Goal: Find contact information

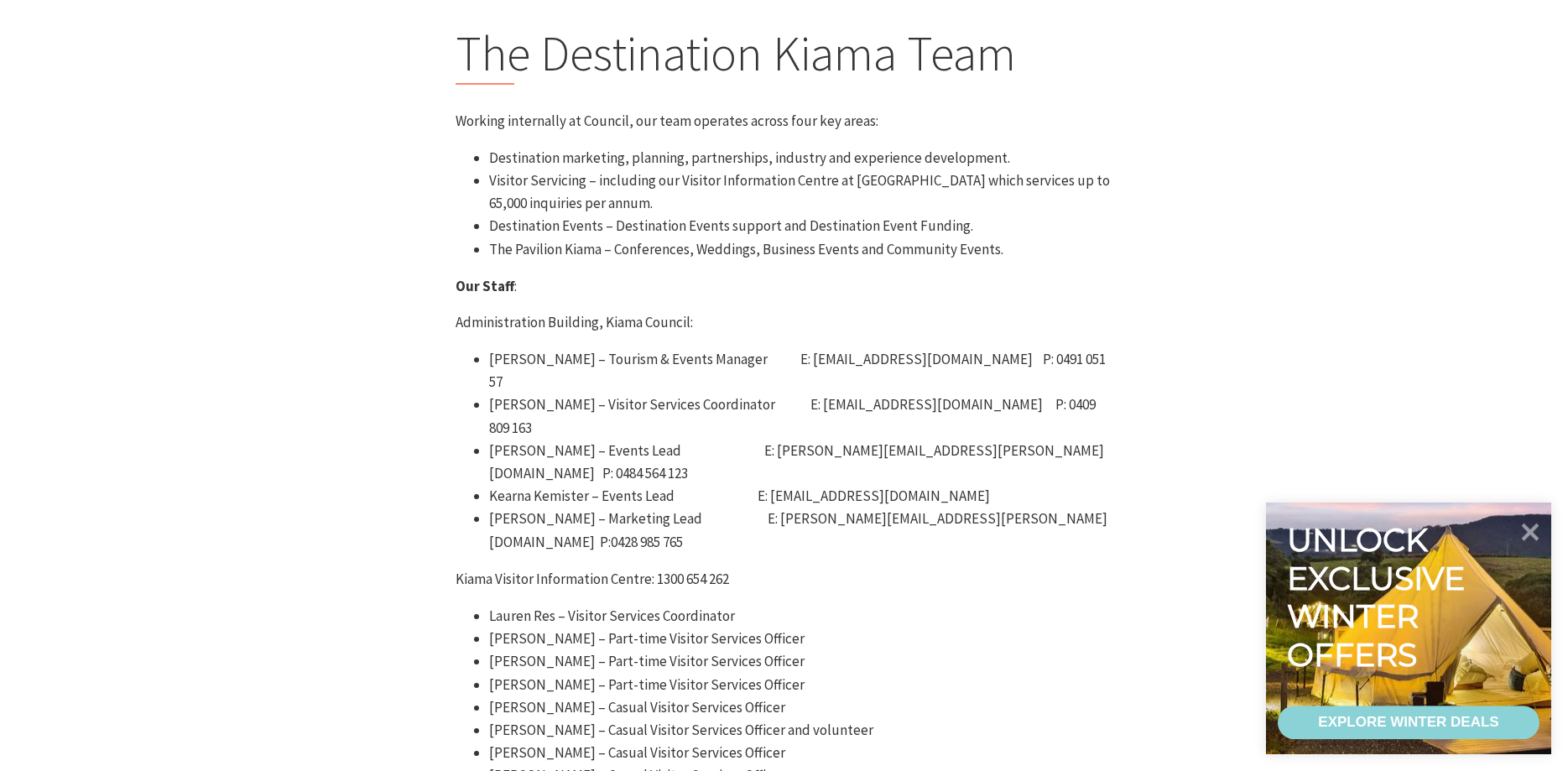
scroll to position [513, 0]
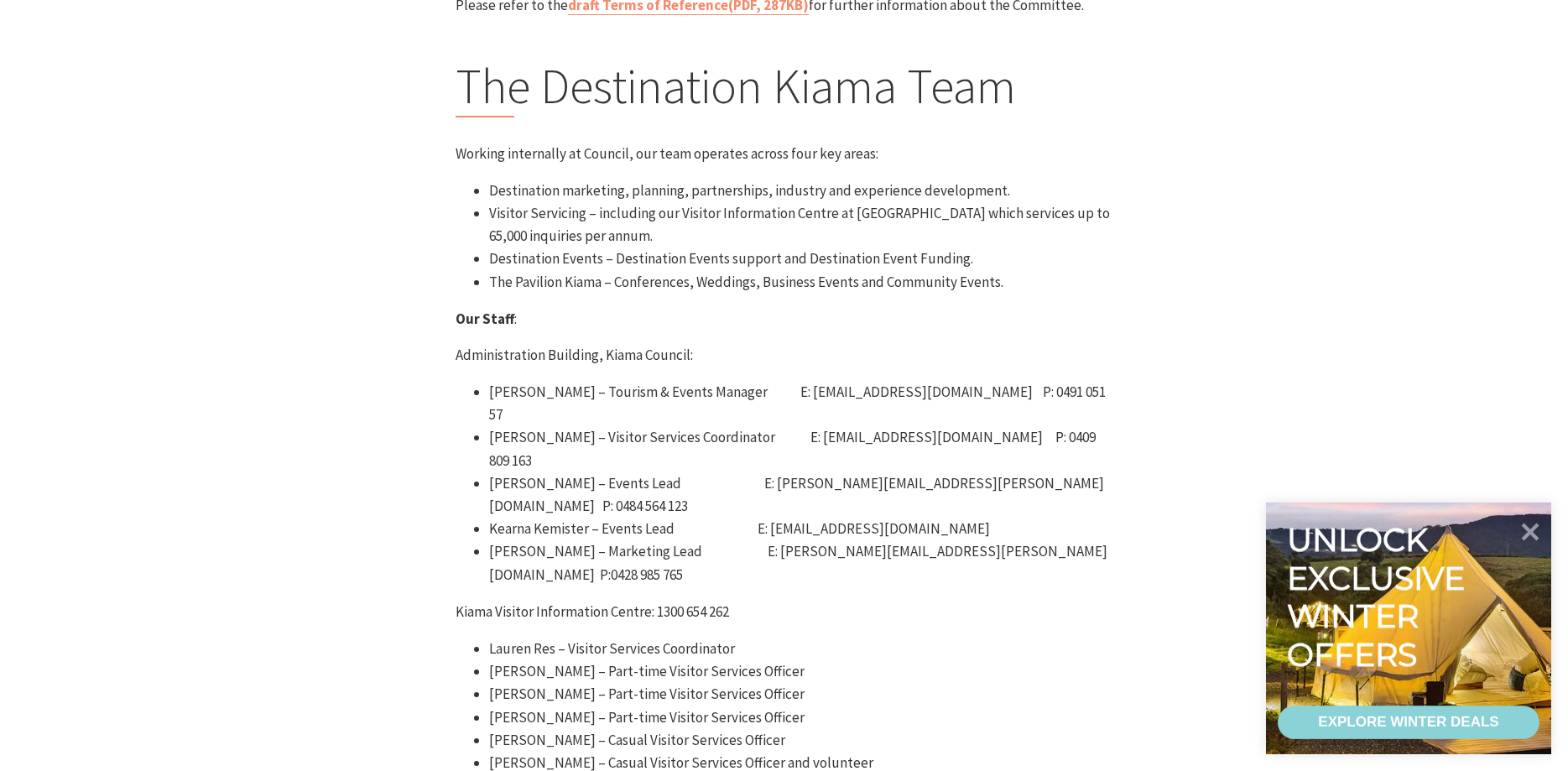
click at [898, 540] on li "[PERSON_NAME] – Marketing Lead E: [PERSON_NAME][EMAIL_ADDRESS][PERSON_NAME][DOM…" at bounding box center [801, 563] width 624 height 46
click at [992, 540] on li "[PERSON_NAME] – Marketing Lead E: [PERSON_NAME][EMAIL_ADDRESS][PERSON_NAME][DOM…" at bounding box center [801, 563] width 624 height 46
click at [802, 540] on li "[PERSON_NAME] – Marketing Lead E: [PERSON_NAME][EMAIL_ADDRESS][PERSON_NAME][DOM…" at bounding box center [801, 563] width 624 height 46
click at [800, 540] on li "[PERSON_NAME] – Marketing Lead E: [PERSON_NAME][EMAIL_ADDRESS][PERSON_NAME][DOM…" at bounding box center [801, 563] width 624 height 46
click at [1055, 601] on p "Kiama Visitor Information Centre: 1300 654 262" at bounding box center [785, 612] width 658 height 22
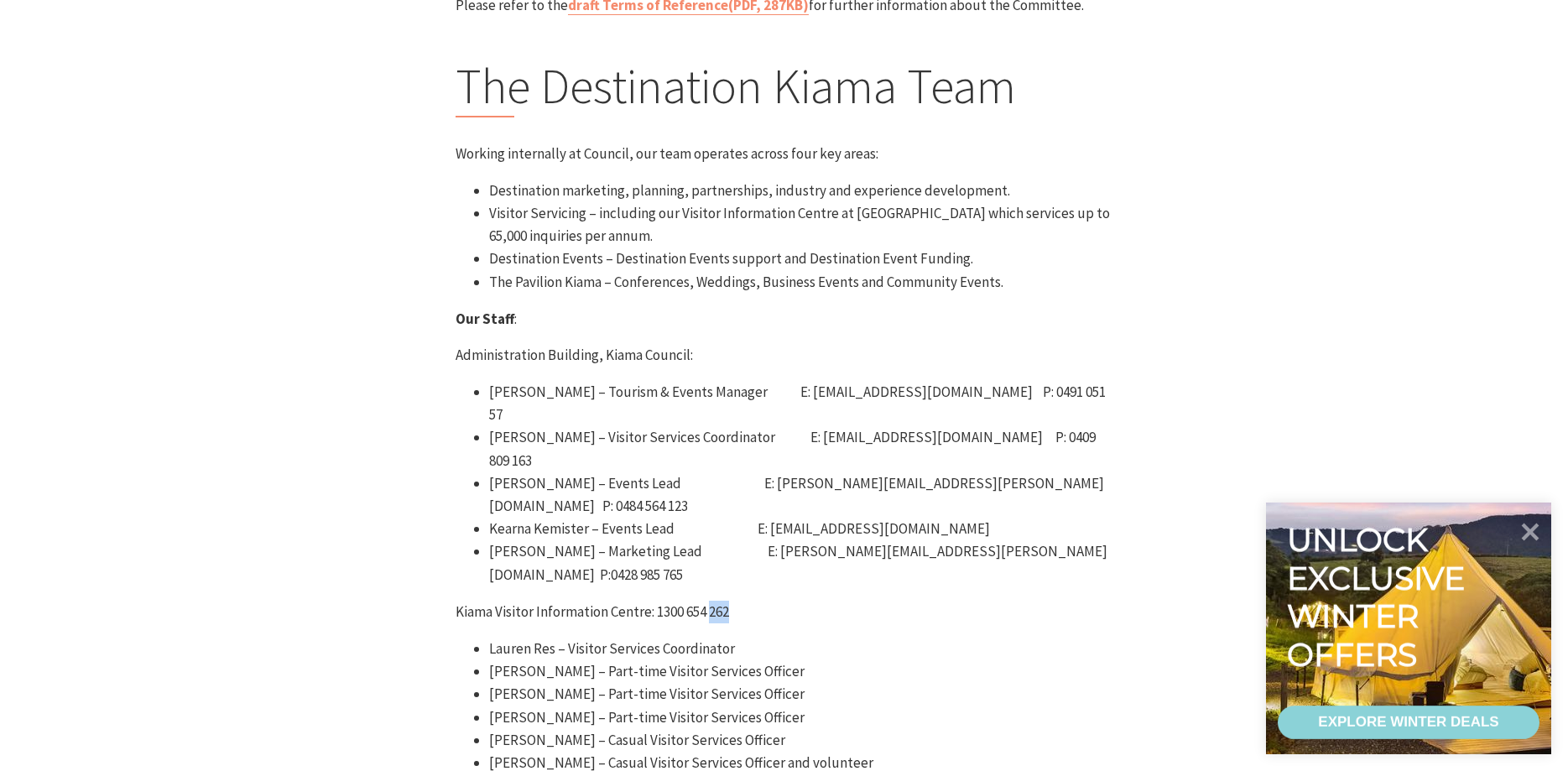
click at [1055, 601] on p "Kiama Visitor Information Centre: 1300 654 262" at bounding box center [785, 612] width 658 height 22
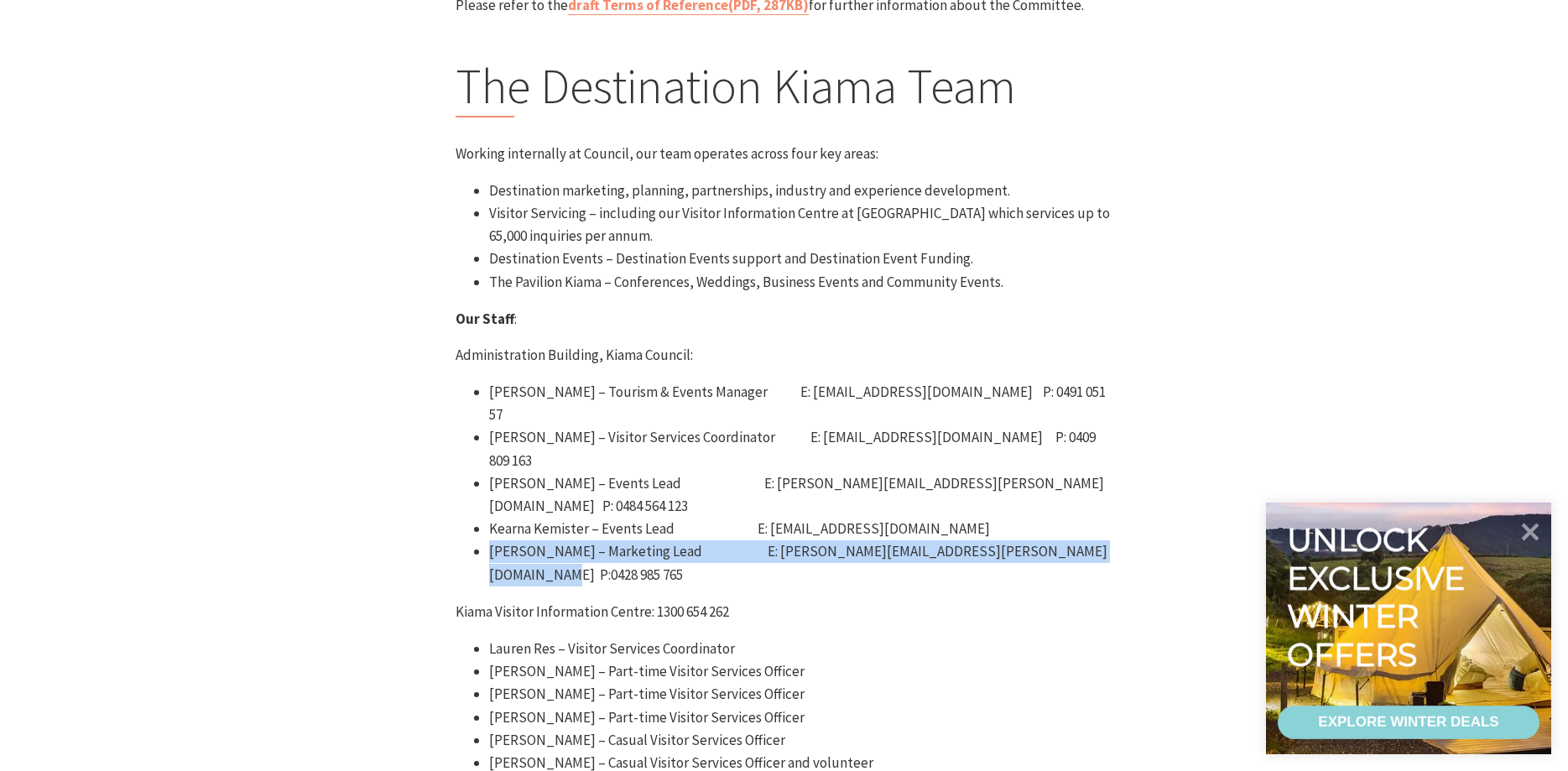
drag, startPoint x: 1117, startPoint y: 465, endPoint x: 461, endPoint y: 461, distance: 656.0
click at [461, 461] on div "EOIs Closed – Destination Kiama Tourism Advisory Committee A recommendation has…" at bounding box center [784, 338] width 671 height 1350
copy li "[PERSON_NAME] – Marketing Lead E: [PERSON_NAME][EMAIL_ADDRESS][PERSON_NAME][DOM…"
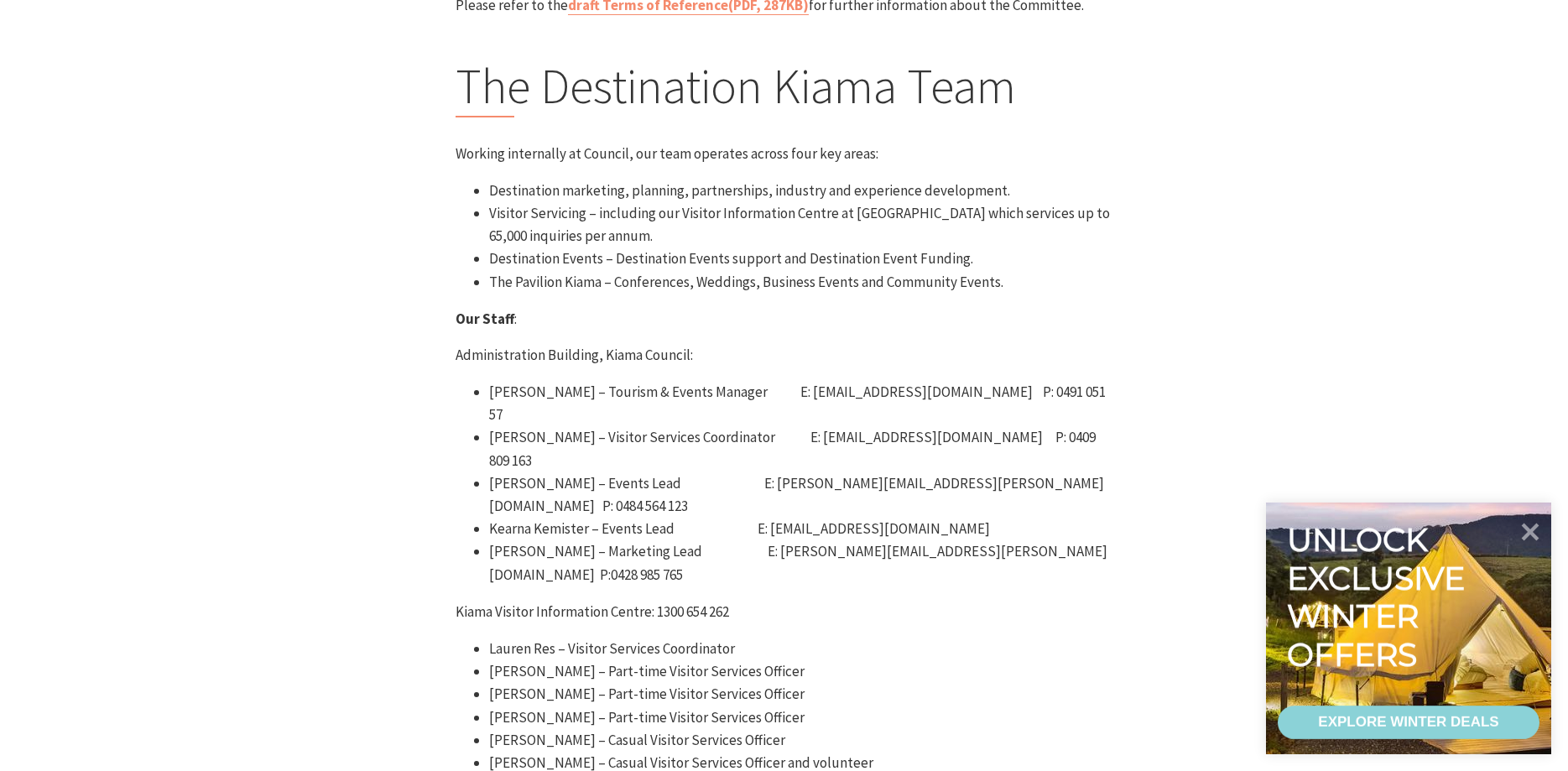
click at [1165, 597] on div "EOIs Closed – Destination Kiama Tourism Advisory Committee A recommendation has…" at bounding box center [784, 338] width 1007 height 1350
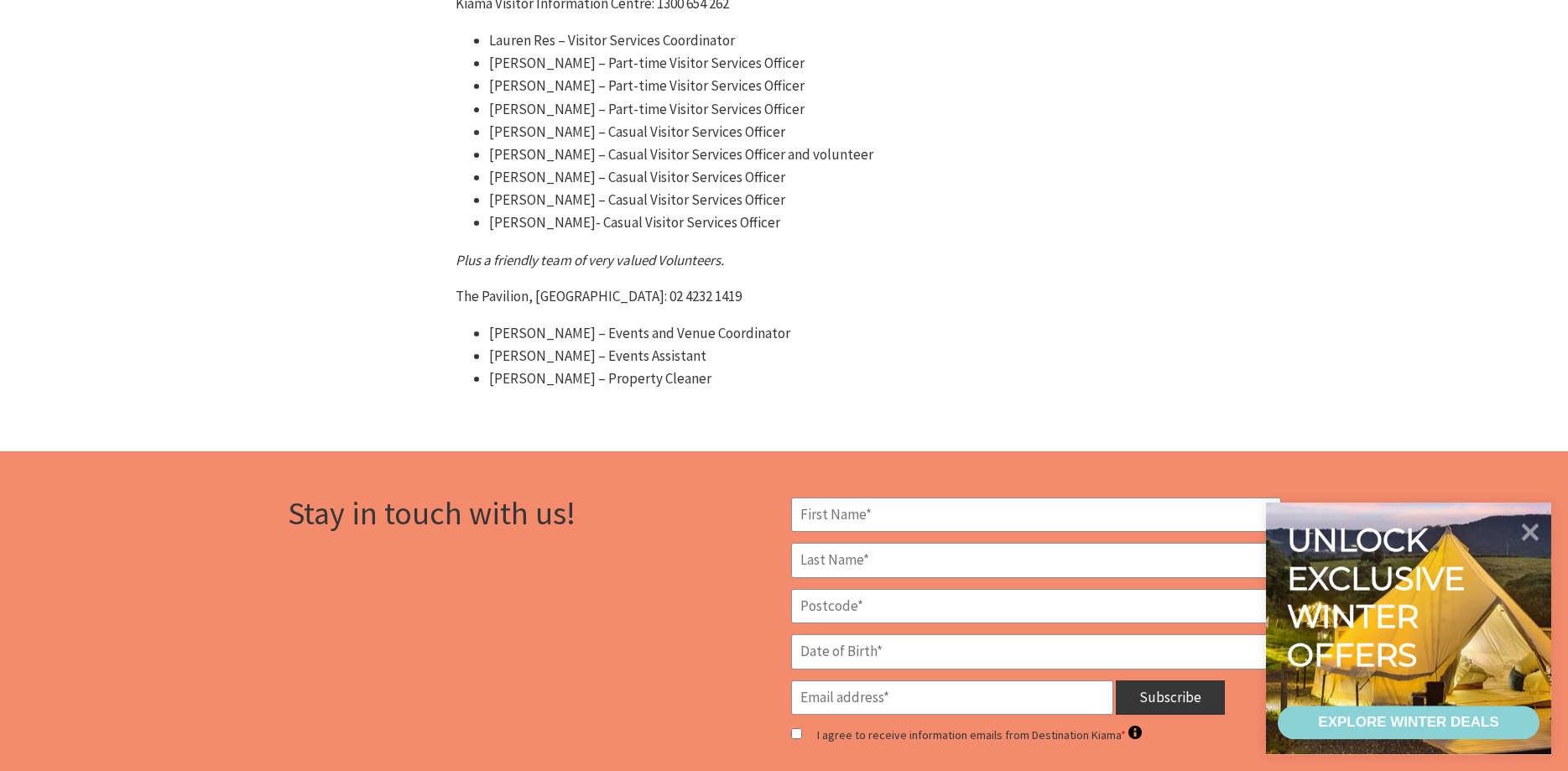
scroll to position [1199, 0]
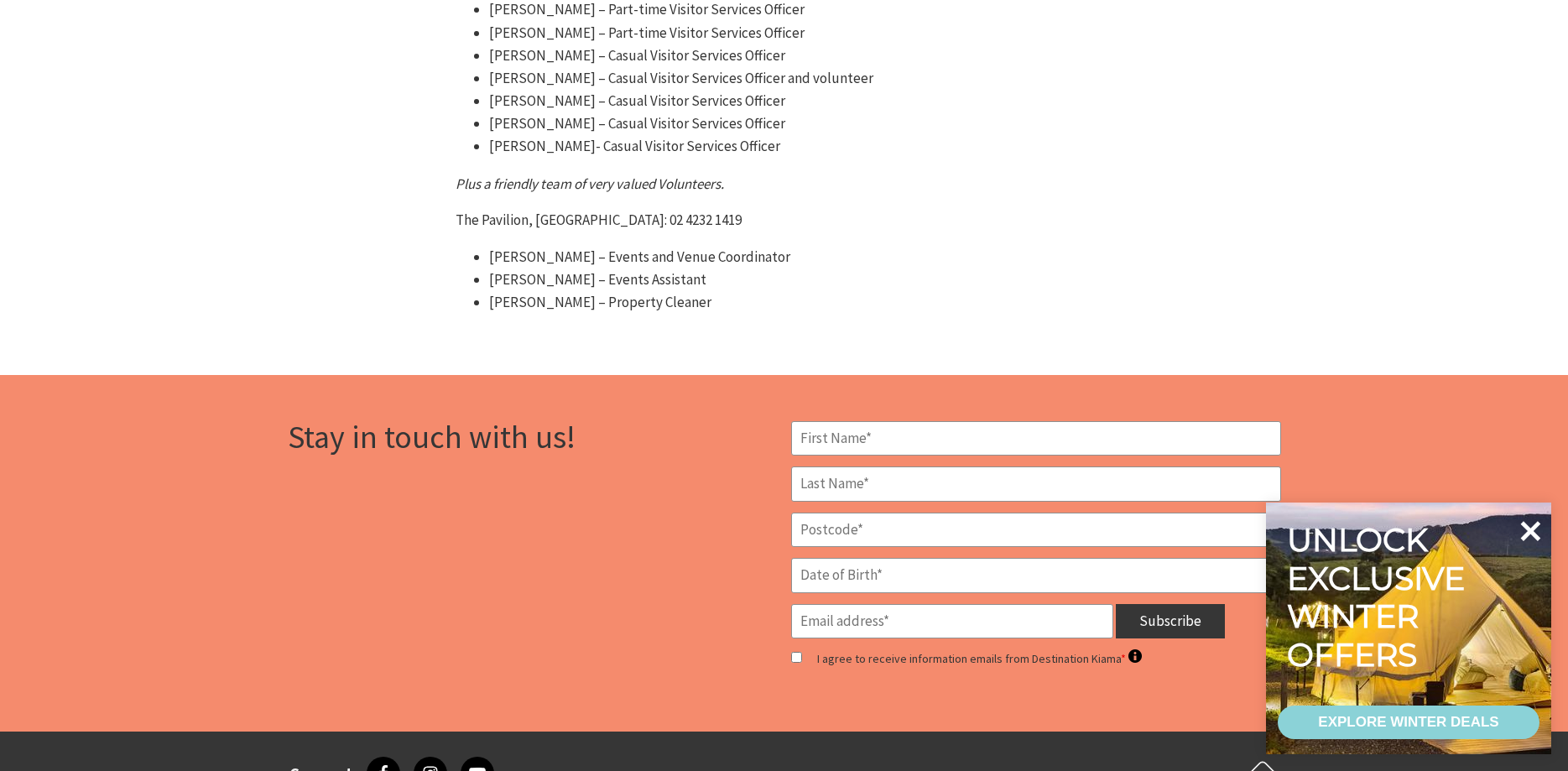
click at [1533, 528] on icon at bounding box center [1530, 531] width 21 height 21
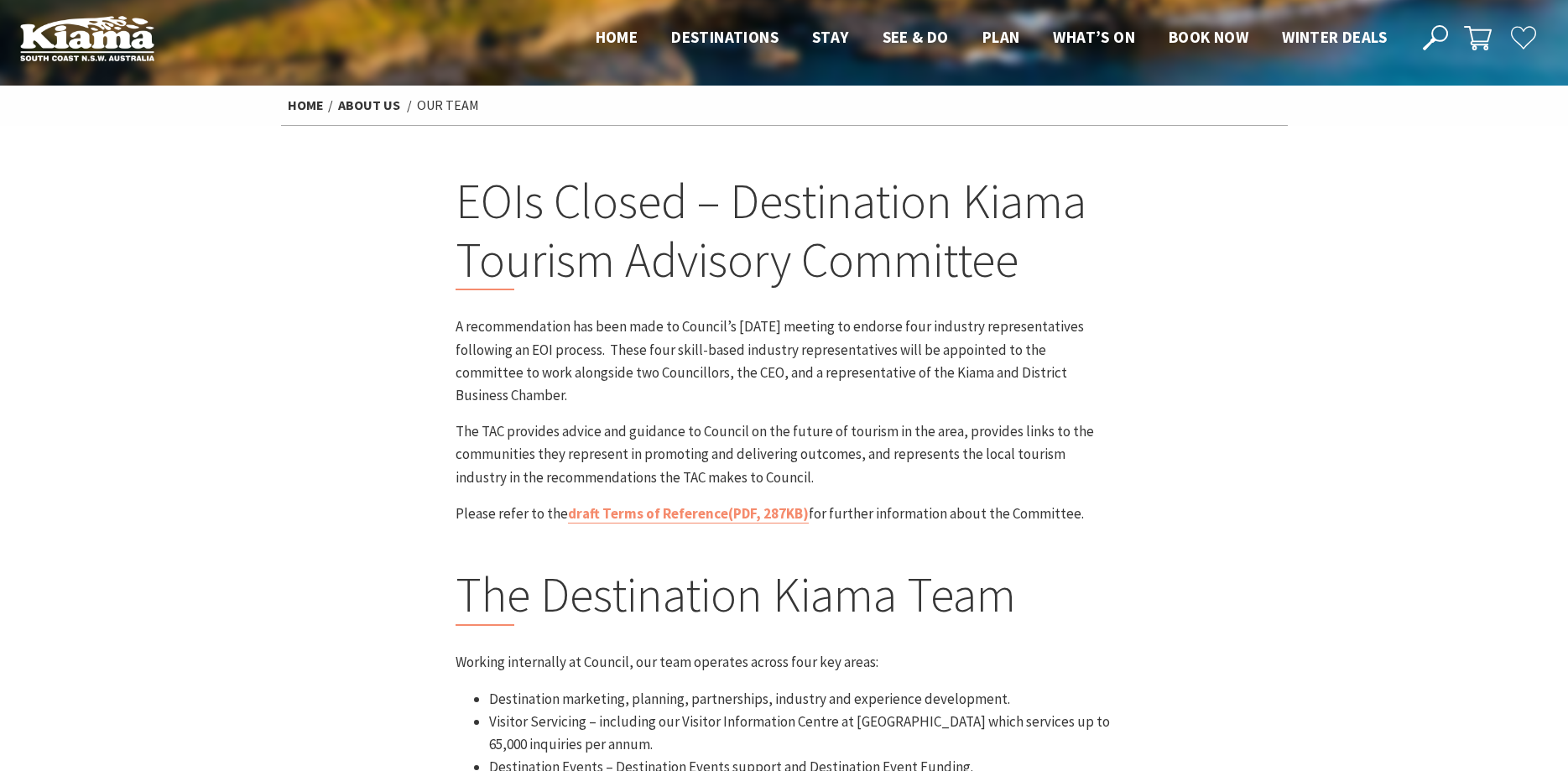
scroll to position [0, 0]
